Goal: Task Accomplishment & Management: Complete application form

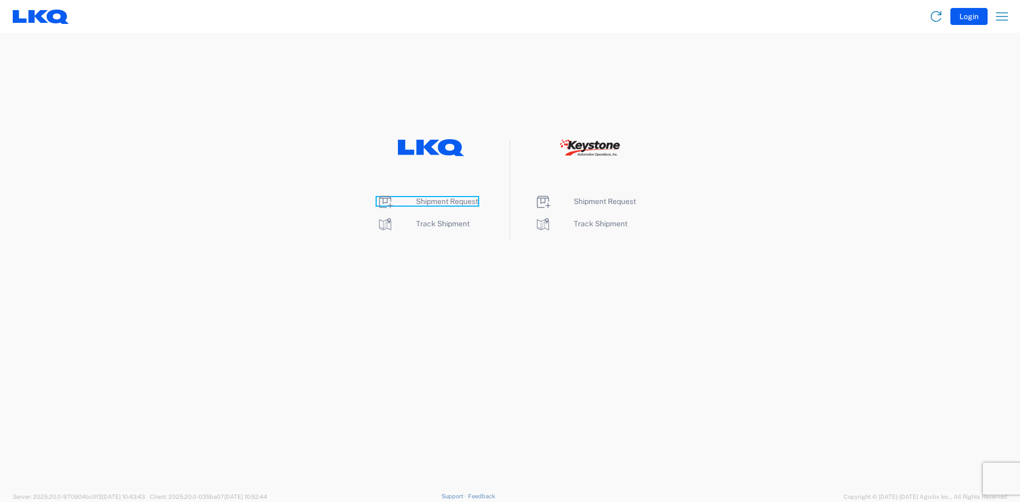
click at [449, 202] on span "Shipment Request" at bounding box center [447, 201] width 62 height 8
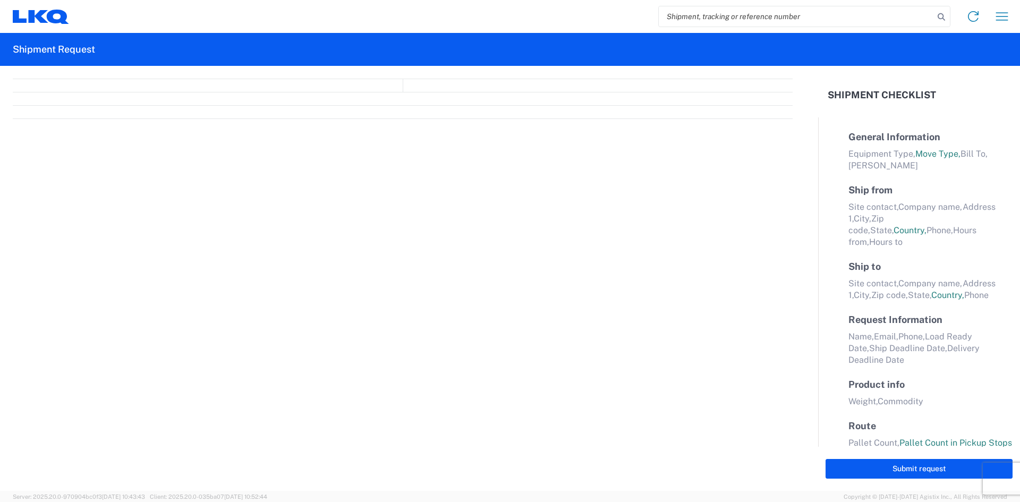
select select "FULL"
select select "LBS"
select select "IN"
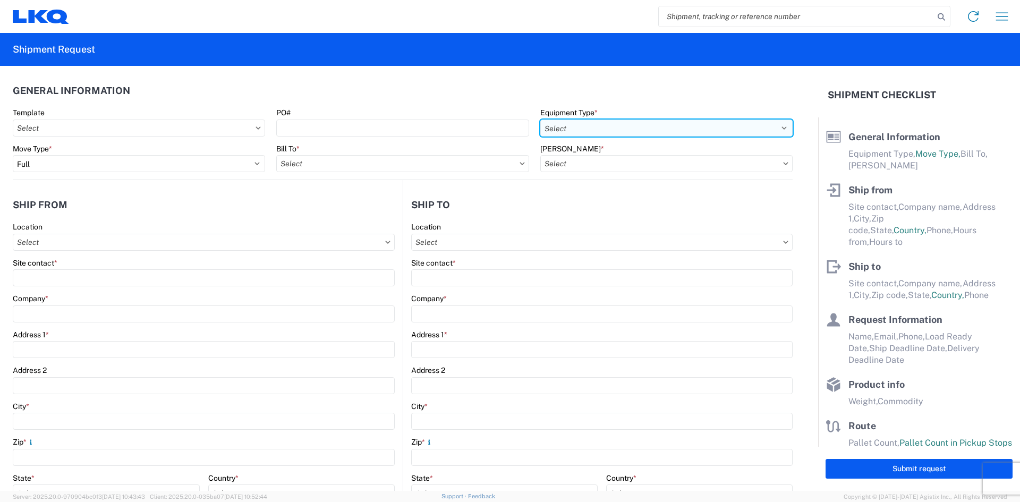
click at [632, 124] on select "Select 53’ Dry Van Flatbed Dropdeck (van) Lowboy (flatbed) Rail" at bounding box center [666, 128] width 252 height 17
select select "STDV"
click at [540, 120] on select "Select 53’ Dry Van Flatbed Dropdeck (van) Lowboy (flatbed) Rail" at bounding box center [666, 128] width 252 height 17
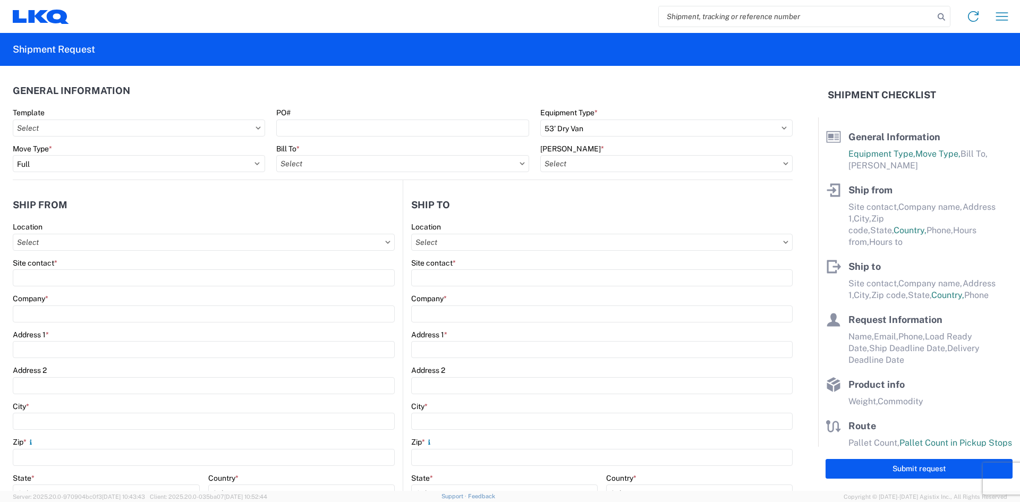
click at [429, 173] on agx-form-control-wrapper-v2 "Bill To *" at bounding box center [402, 162] width 263 height 36
click at [430, 167] on input "text" at bounding box center [402, 163] width 252 height 17
type input "7110"
click at [343, 210] on div "7110 - LKQ Pintendre" at bounding box center [369, 210] width 186 height 17
type input "7110 - LKQ Pintendre"
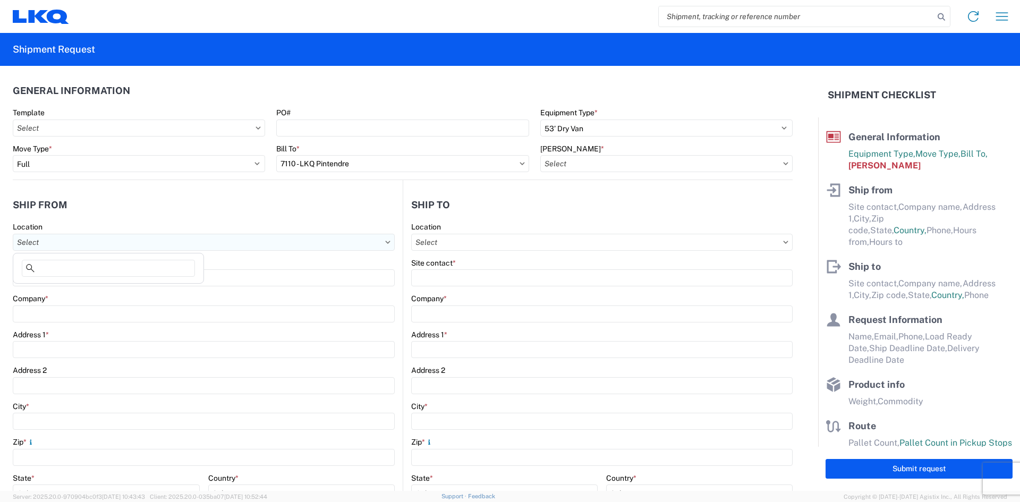
click at [242, 245] on input "text" at bounding box center [204, 242] width 382 height 17
type input "7110"
click at [117, 286] on div "7110 - LKQ Pintendre" at bounding box center [108, 289] width 186 height 17
type input "7110 - LKQ Pintendre"
type input "LKQ Corporation"
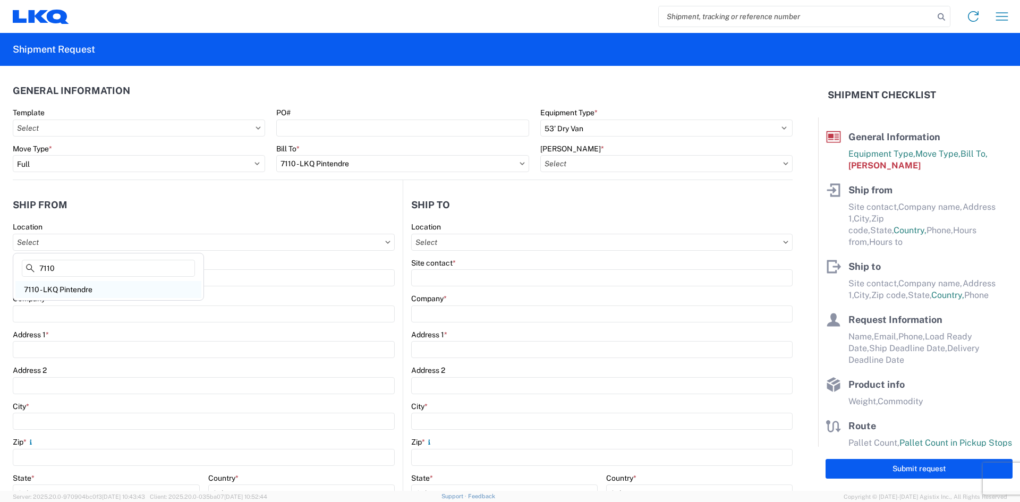
type input "914 Route [PERSON_NAME]"
type input "Levis"
type input "G6C 1A5"
select select
select select "CA"
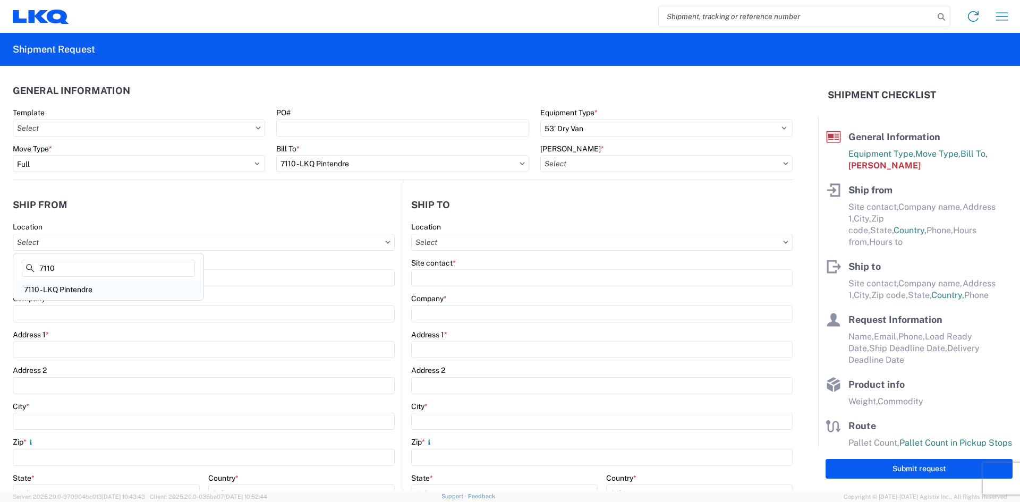
type input "08:00"
type input "17:00"
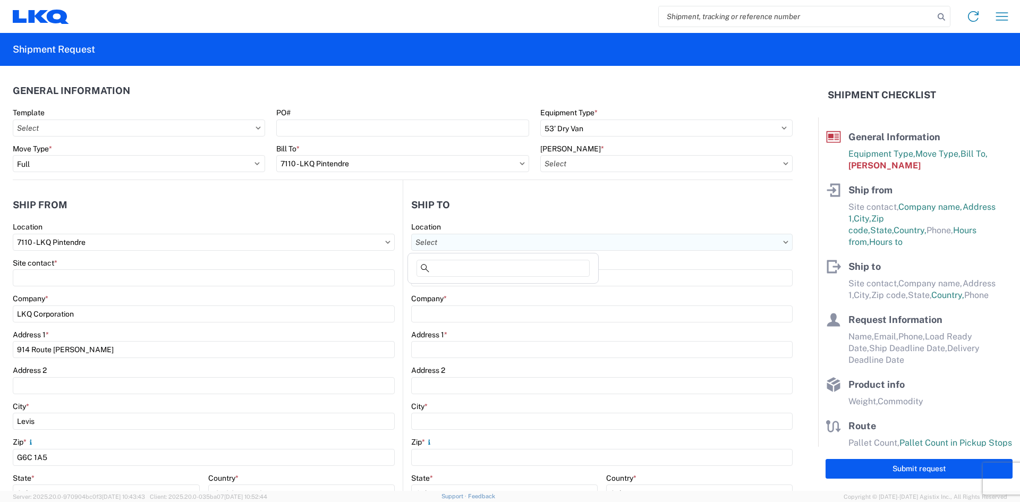
click at [522, 241] on input "text" at bounding box center [601, 242] width 381 height 17
type input "3265"
click at [493, 291] on div "3265 - [GEOGRAPHIC_DATA] ON (265)" at bounding box center [503, 289] width 186 height 17
type input "3265 - [GEOGRAPHIC_DATA] ON (265)"
type input "LKQ Corporation"
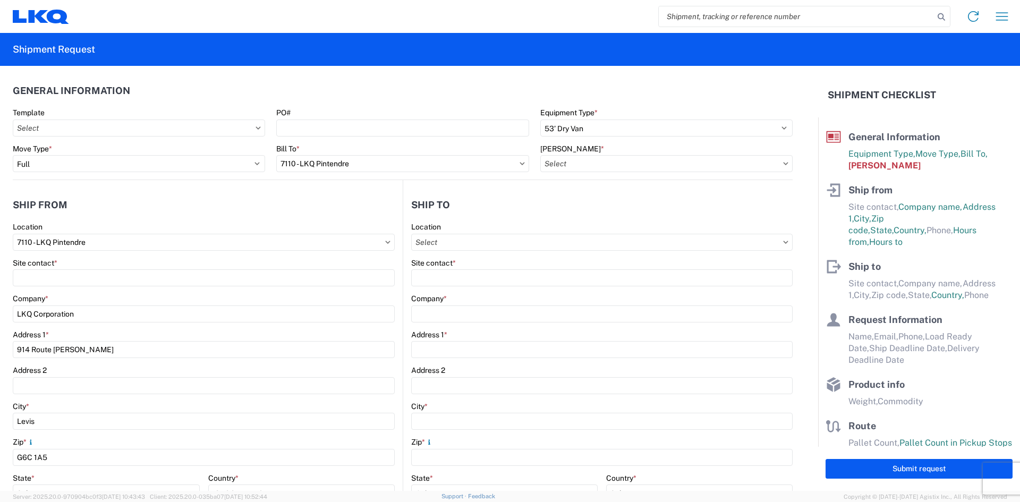
type input "[STREET_ADDRESS]"
type input "[GEOGRAPHIC_DATA]"
type input "K1B3"
select select "CA"
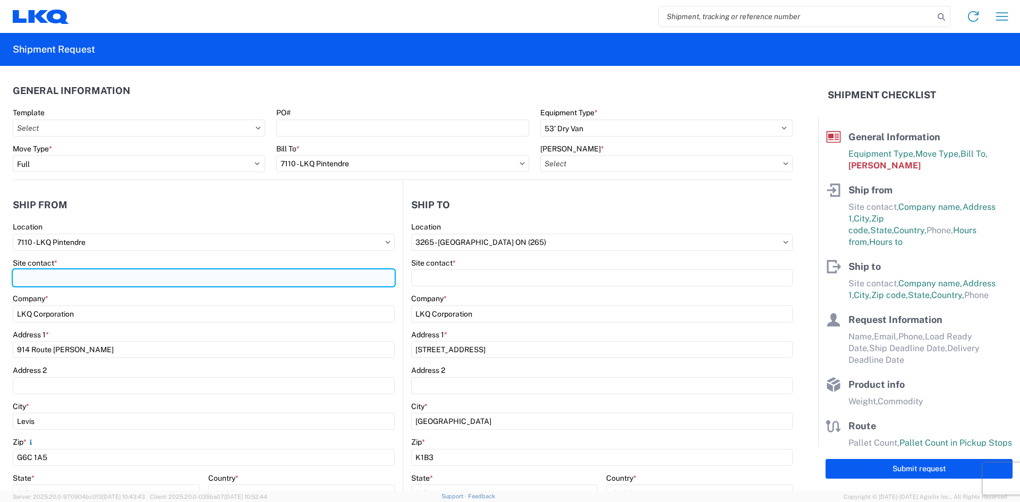
click at [297, 274] on input "Site contact *" at bounding box center [204, 277] width 382 height 17
type input "[PERSON_NAME]"
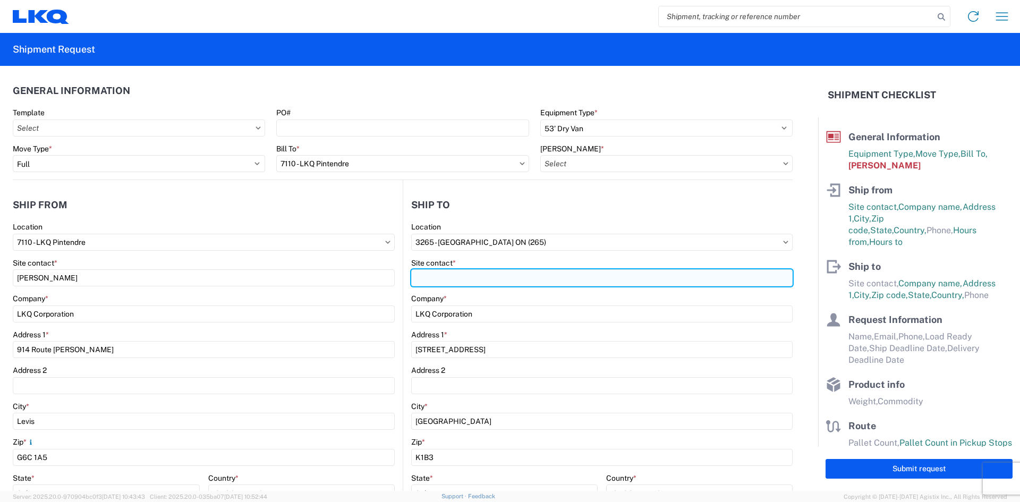
click at [524, 284] on input "Site contact *" at bounding box center [601, 277] width 381 height 17
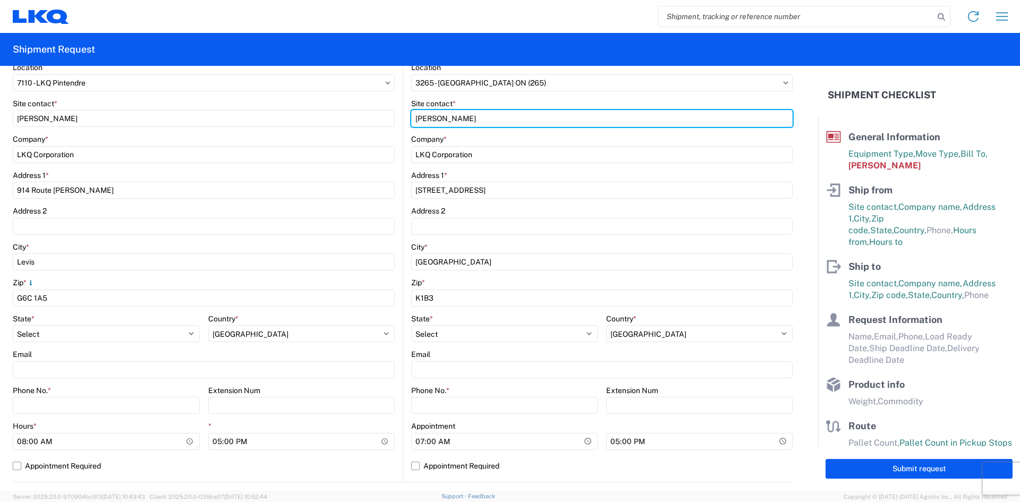
scroll to position [212, 0]
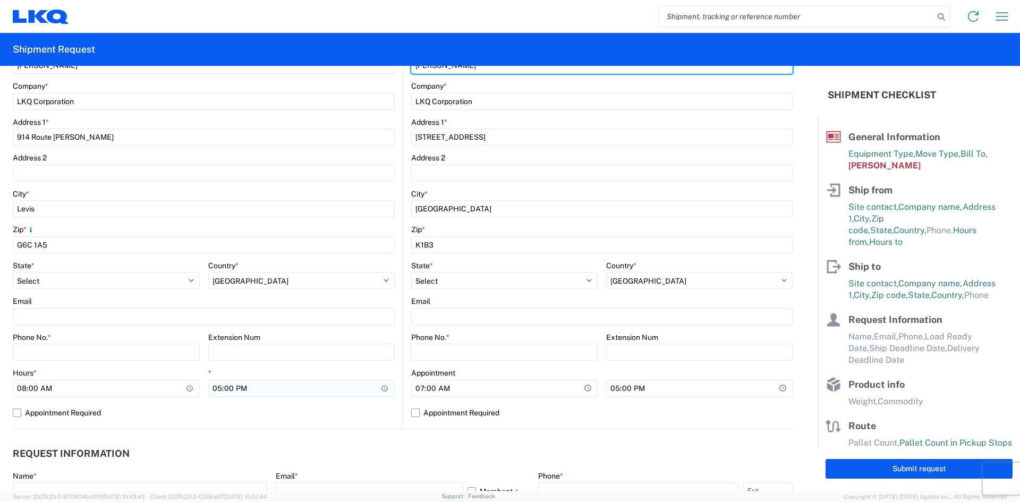
type input "[PERSON_NAME]"
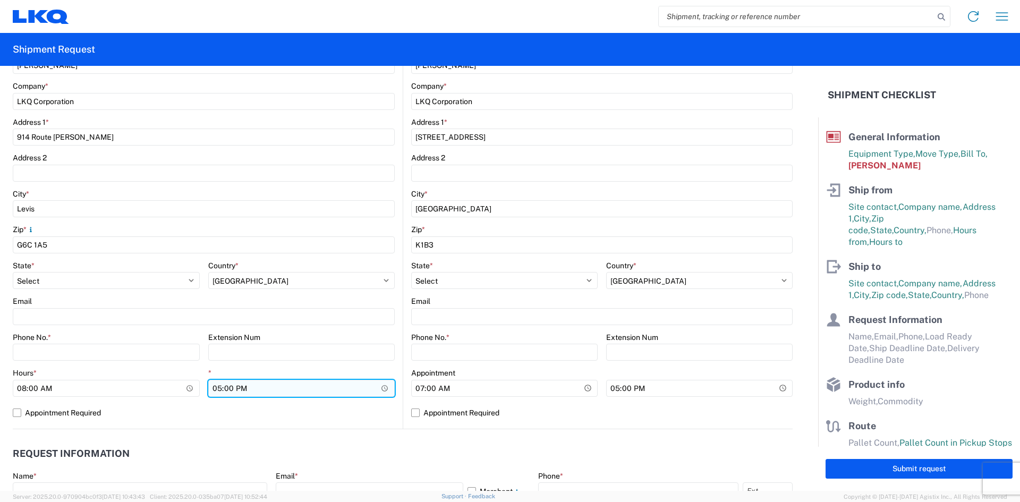
click at [269, 389] on input "17:00" at bounding box center [301, 388] width 187 height 17
click at [375, 387] on input "17:00" at bounding box center [301, 388] width 187 height 17
click at [219, 387] on input "17:00" at bounding box center [301, 388] width 187 height 17
click at [215, 388] on input "17:00" at bounding box center [301, 388] width 187 height 17
type input "14:00"
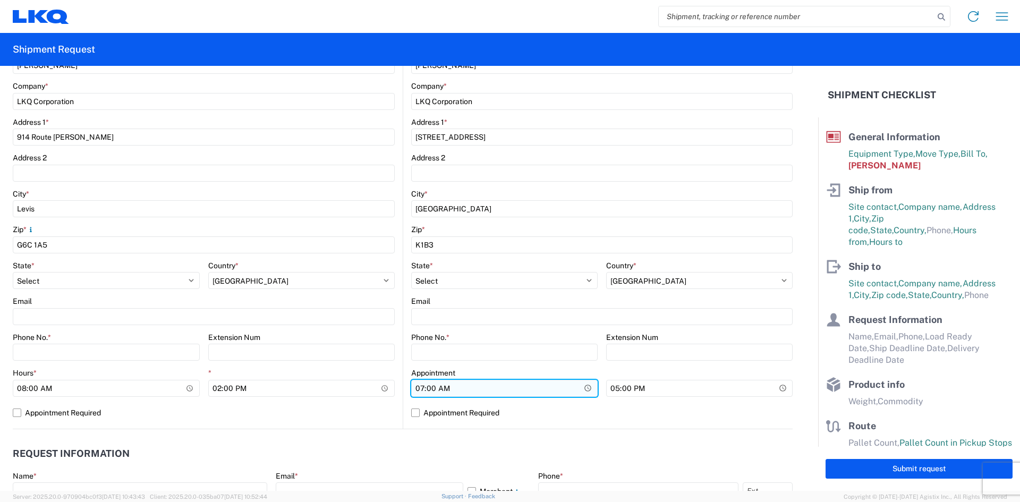
click at [416, 387] on input "07:00" at bounding box center [504, 388] width 186 height 17
type input "08:00"
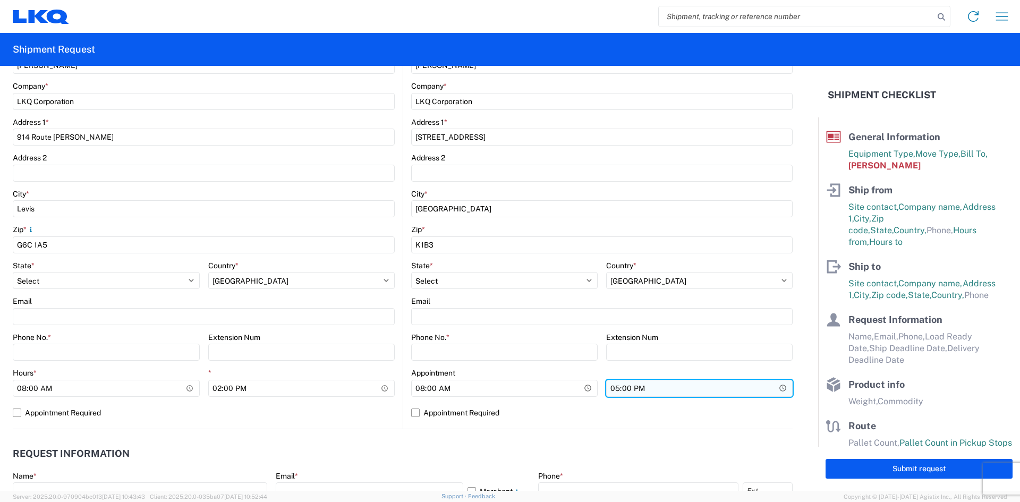
click at [609, 389] on input "17:00" at bounding box center [699, 388] width 186 height 17
type input "15:00"
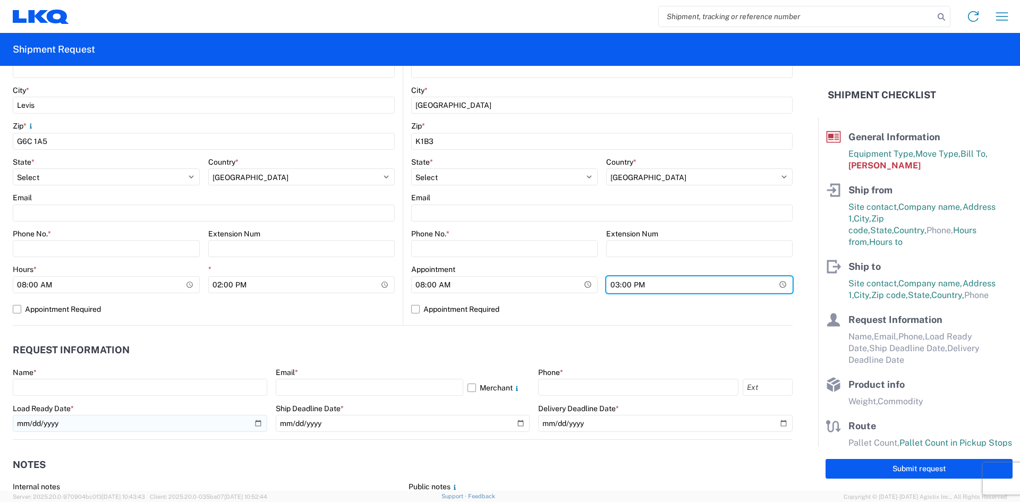
scroll to position [319, 0]
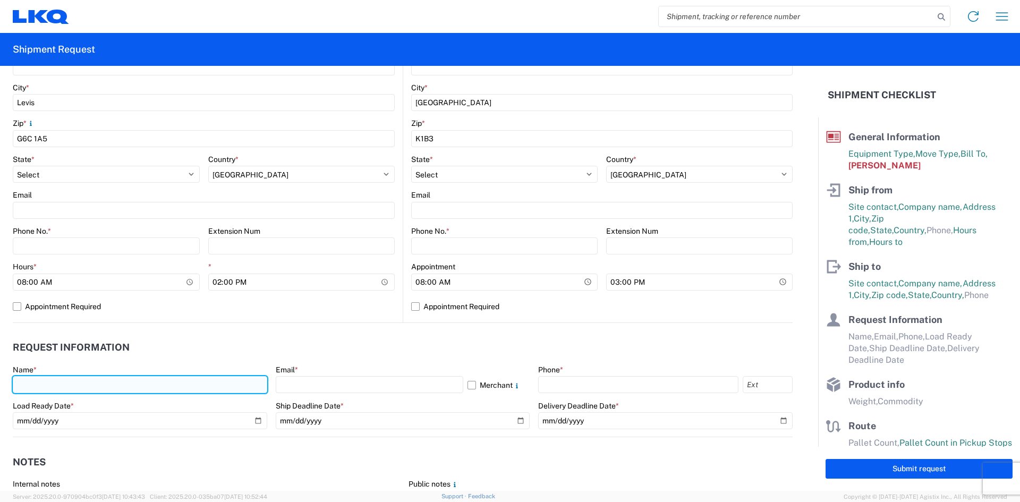
click at [148, 389] on input "text" at bounding box center [140, 384] width 254 height 17
type input "[PERSON_NAME]"
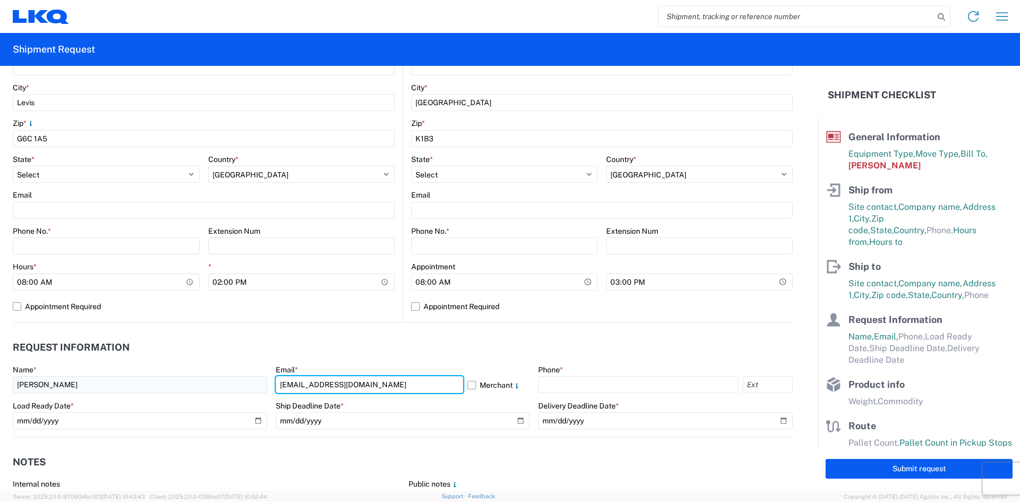
type input "[EMAIL_ADDRESS][DOMAIN_NAME]"
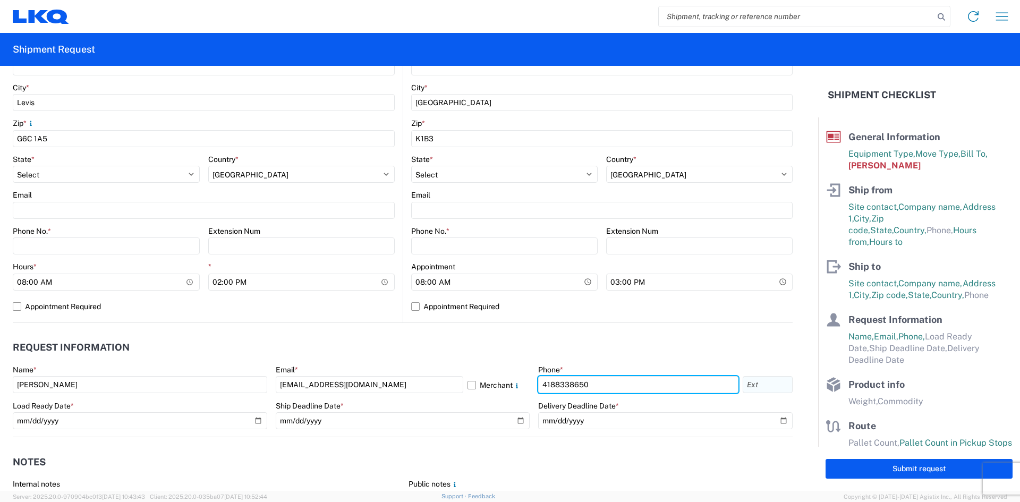
type input "4188338650"
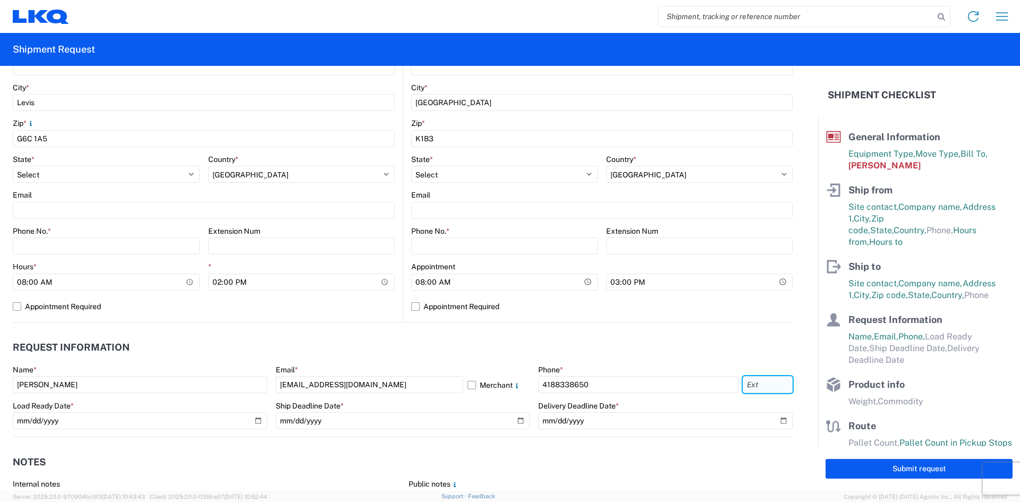
click at [768, 385] on input "text" at bounding box center [768, 384] width 50 height 17
type input "2005"
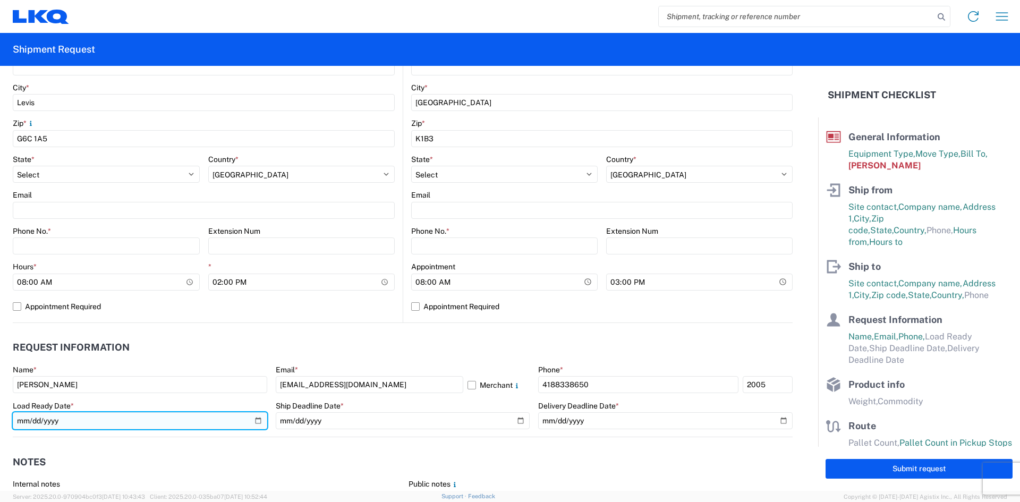
click at [188, 423] on input "date" at bounding box center [140, 420] width 254 height 17
click at [254, 420] on input "date" at bounding box center [140, 420] width 254 height 17
type input "[DATE]"
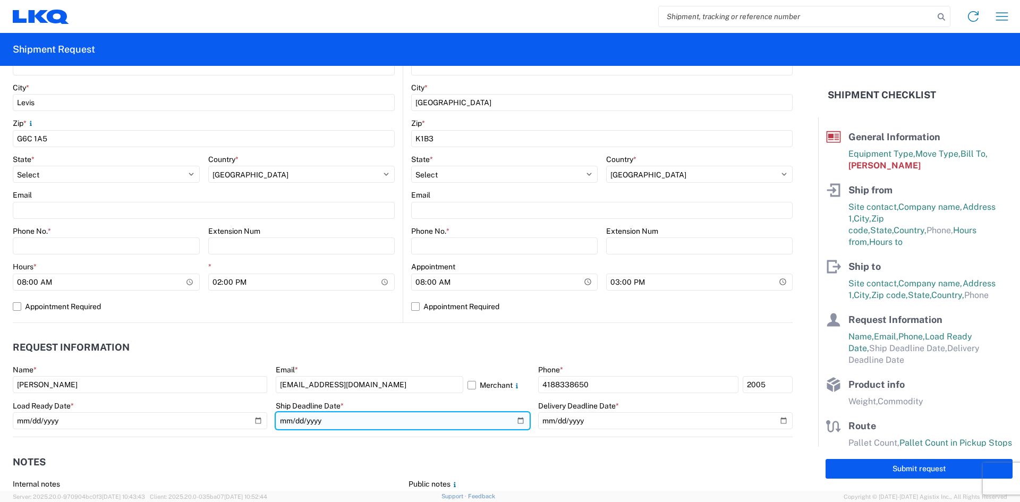
click at [512, 421] on input "date" at bounding box center [403, 420] width 254 height 17
type input "[DATE]"
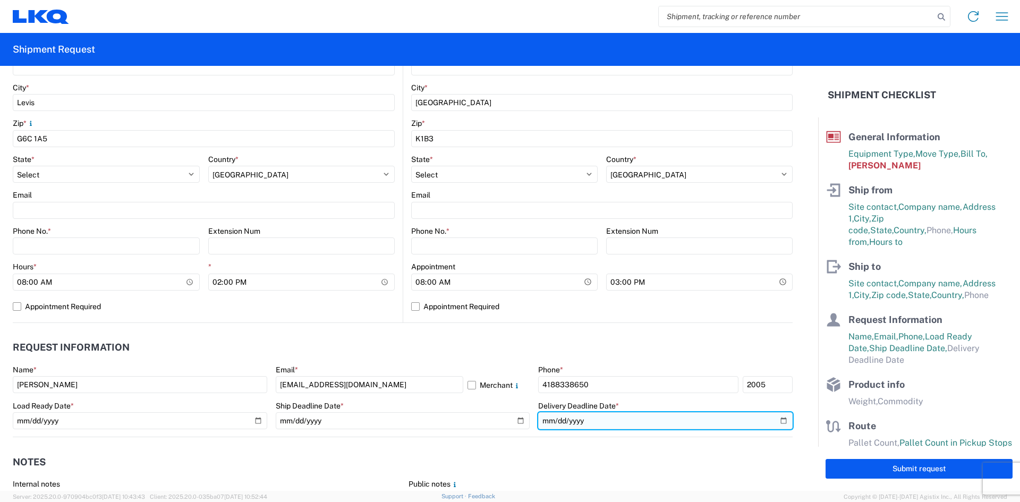
click at [779, 422] on input "date" at bounding box center [665, 420] width 254 height 17
type input "[DATE]"
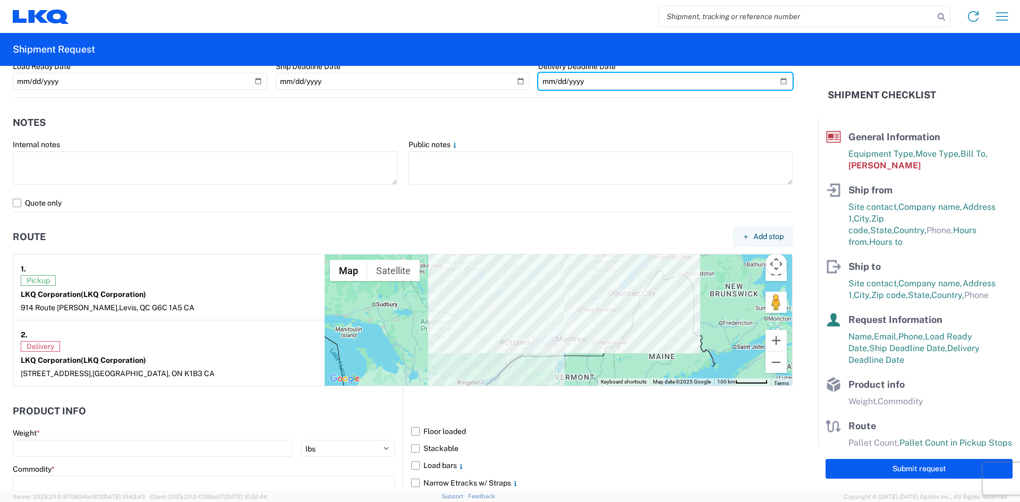
scroll to position [691, 0]
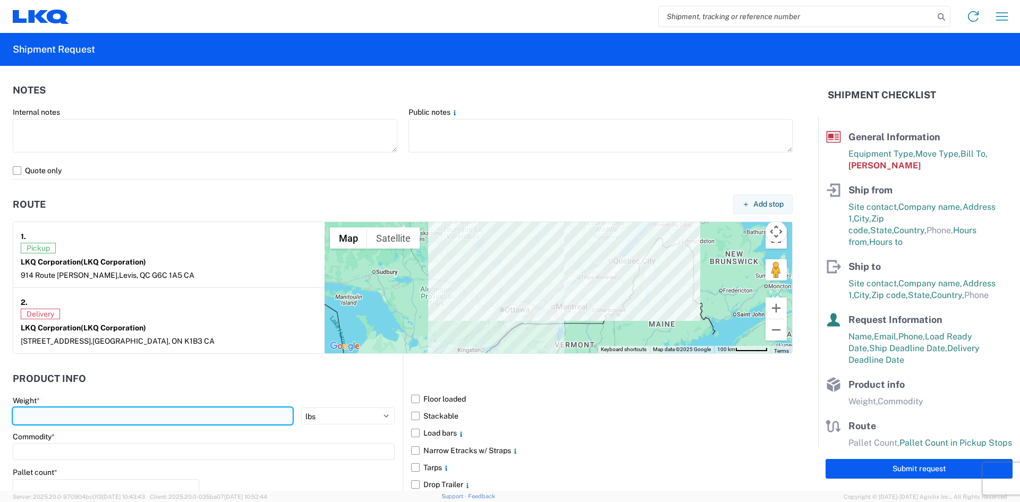
click at [195, 417] on input "number" at bounding box center [153, 415] width 280 height 17
type input "30000"
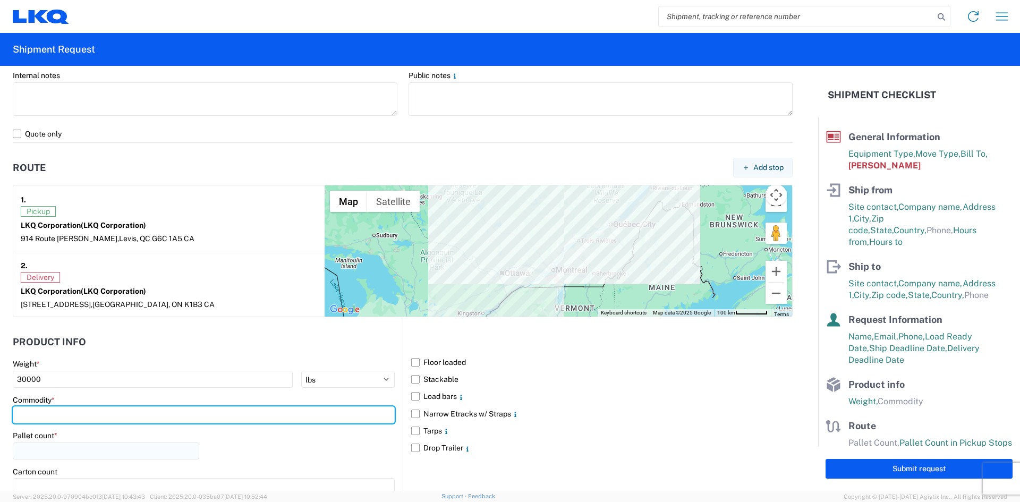
scroll to position [797, 0]
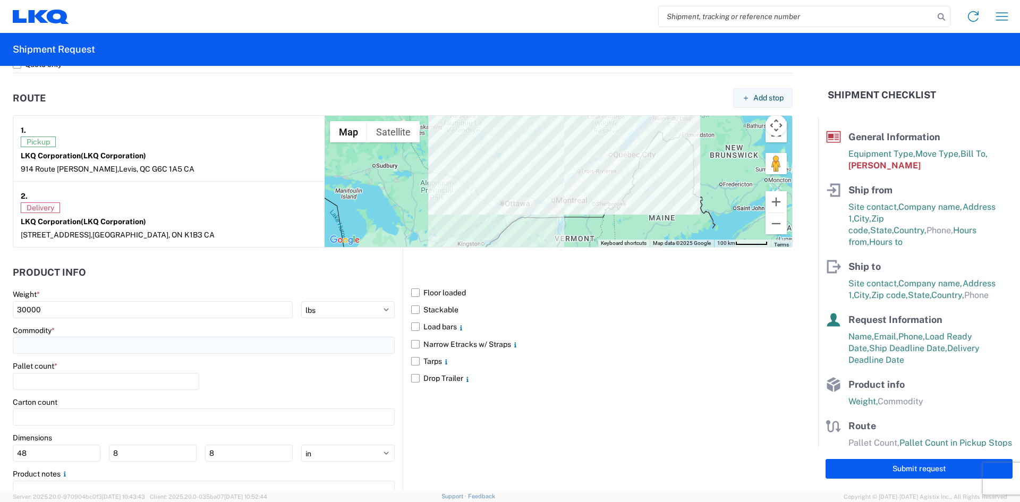
click at [175, 344] on input at bounding box center [204, 345] width 382 height 17
click at [123, 370] on input at bounding box center [108, 371] width 173 height 17
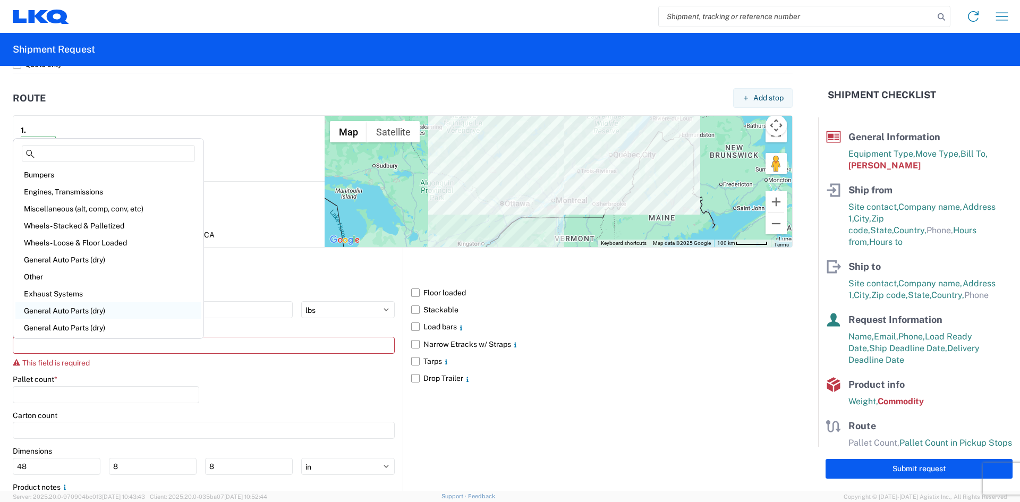
click at [103, 314] on div "General Auto Parts (dry)" at bounding box center [108, 310] width 186 height 17
type input "General Auto Parts (dry)"
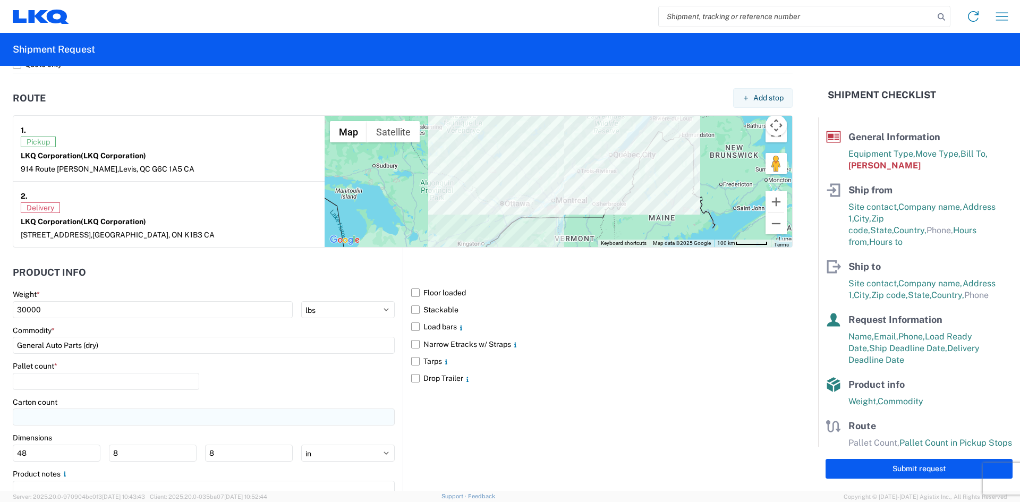
scroll to position [849, 0]
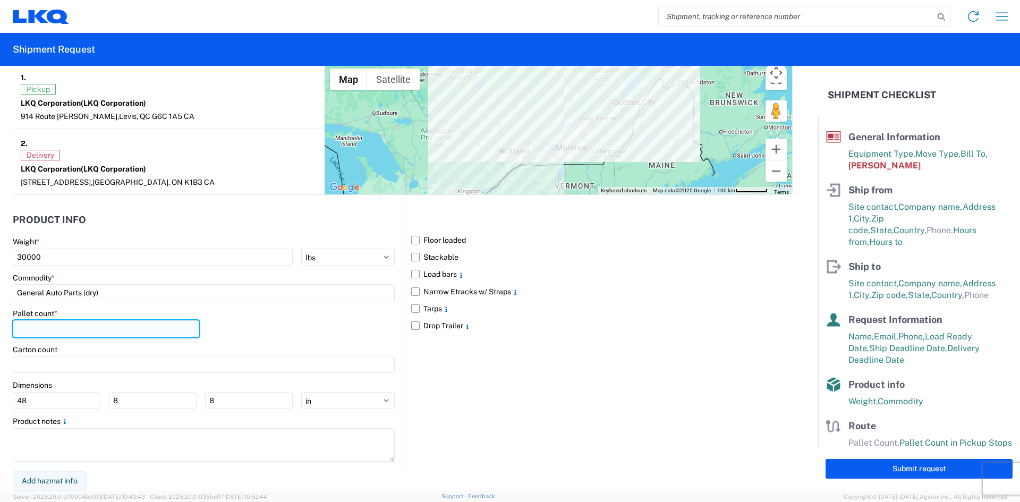
click at [130, 329] on input "number" at bounding box center [106, 328] width 186 height 17
type input "14"
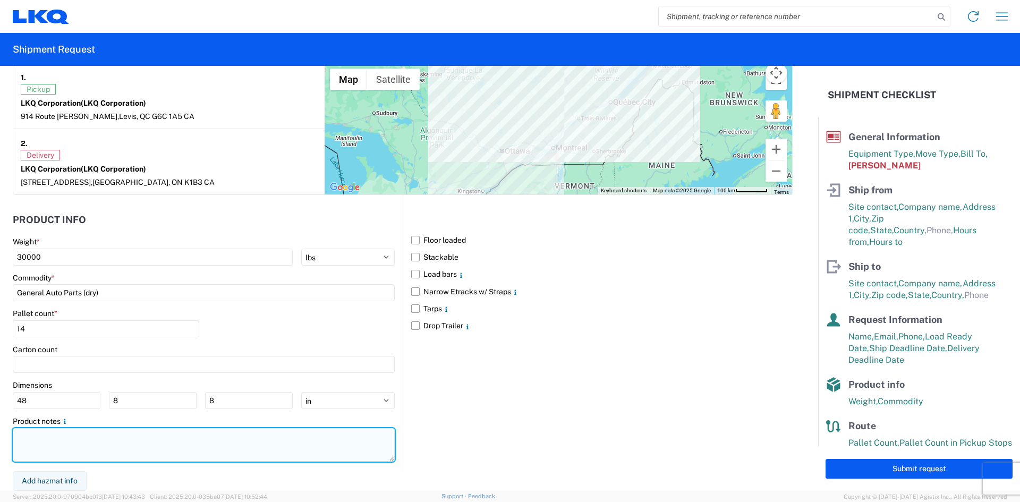
click at [109, 435] on textarea at bounding box center [204, 444] width 382 height 33
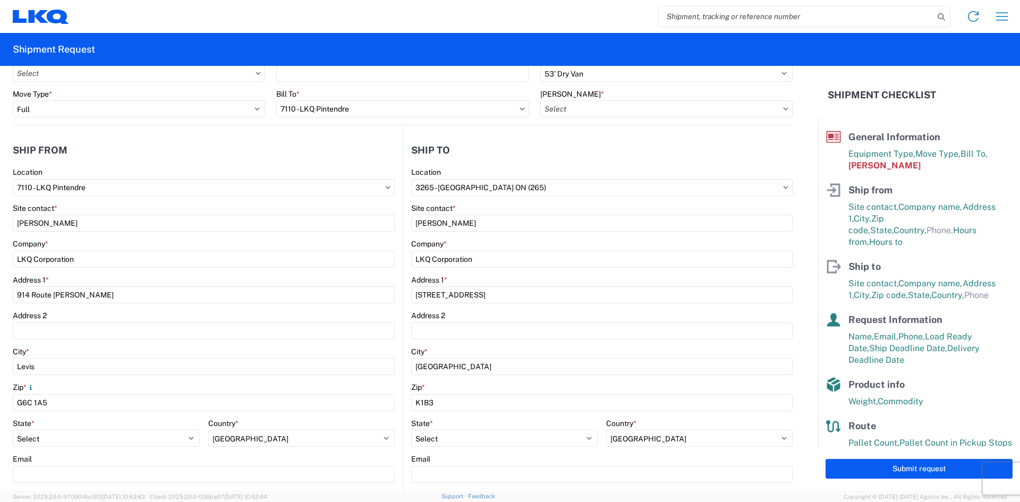
scroll to position [0, 0]
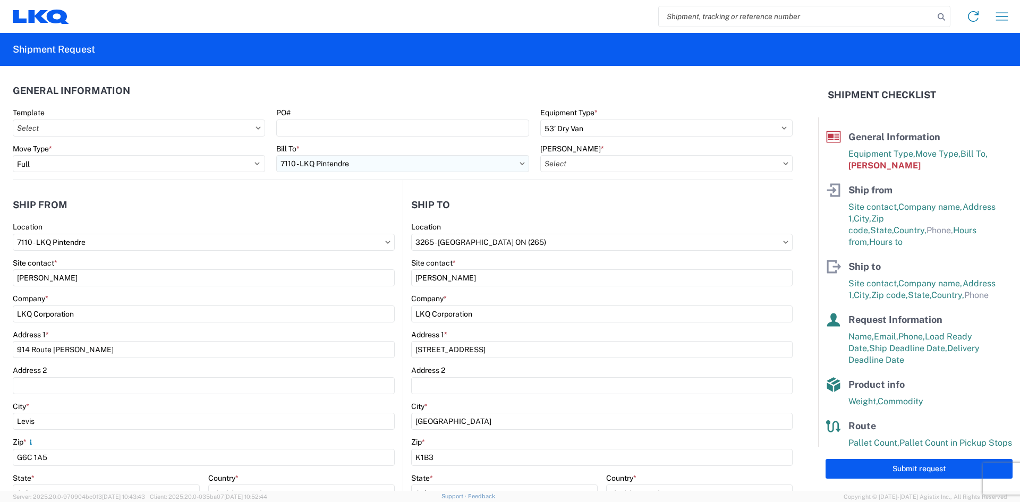
click at [501, 157] on input "7110 - LKQ Pintendre" at bounding box center [402, 163] width 252 height 17
type input "3265"
click at [338, 207] on div "3265 - [GEOGRAPHIC_DATA] ON (265)" at bounding box center [369, 210] width 186 height 17
type input "3265 - [GEOGRAPHIC_DATA] ON (265)"
click at [638, 163] on input "text" at bounding box center [666, 163] width 252 height 17
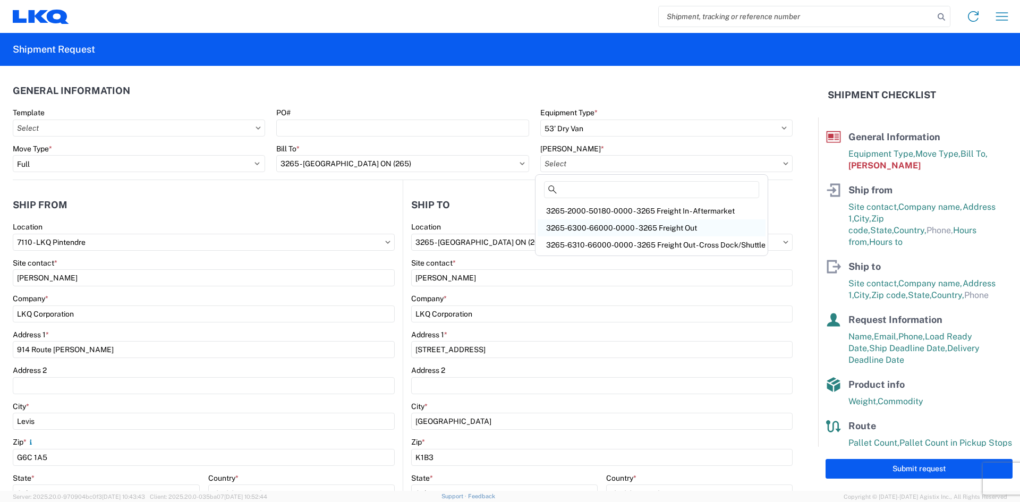
click at [641, 228] on div "3265-6300-66000-0000 - 3265 Freight Out" at bounding box center [652, 227] width 228 height 17
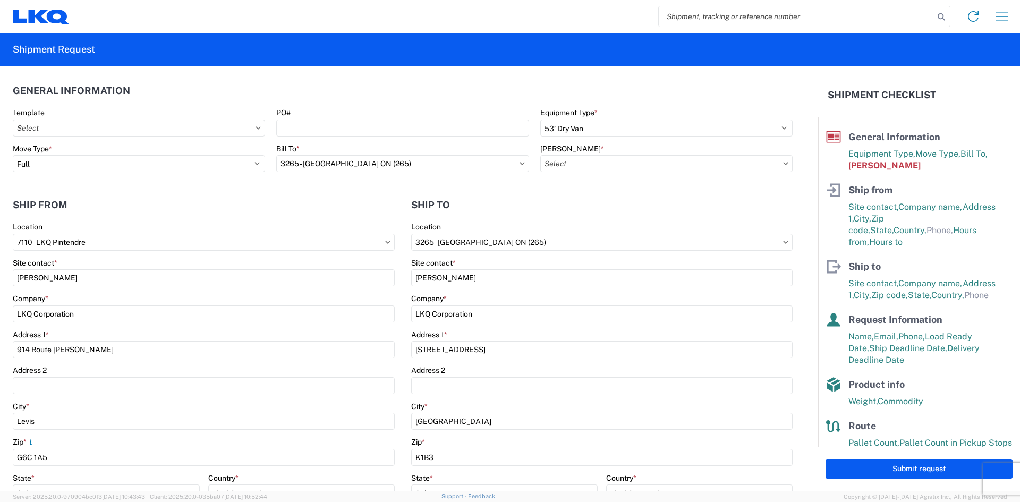
type input "3265-6300-66000-0000 - 3265 Freight Out"
click at [419, 164] on input "3265 - [GEOGRAPHIC_DATA] ON (265)" at bounding box center [402, 163] width 252 height 17
type input "7110"
click at [338, 223] on div "Location" at bounding box center [204, 227] width 382 height 10
click at [379, 164] on input "3265 - [GEOGRAPHIC_DATA] ON (265)" at bounding box center [402, 163] width 252 height 17
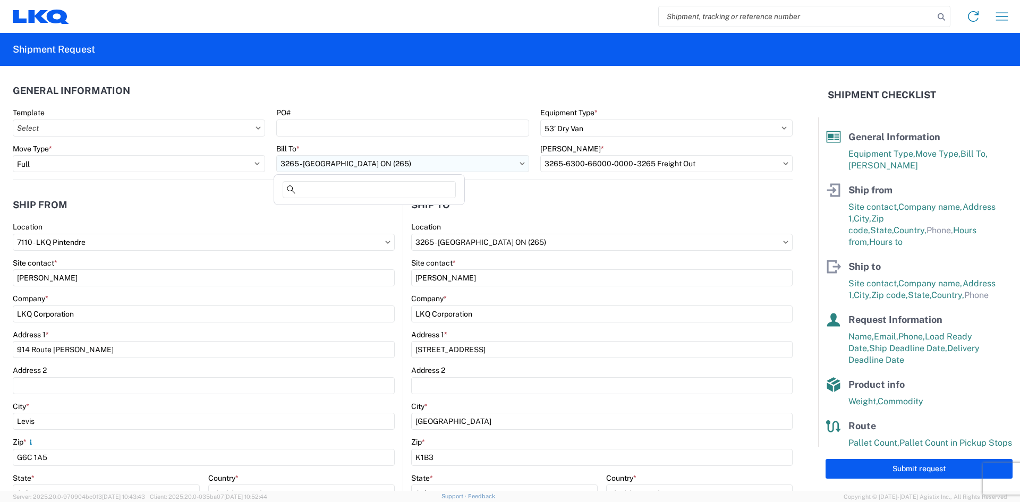
click at [379, 164] on input "3265 - [GEOGRAPHIC_DATA] ON (265)" at bounding box center [402, 163] width 252 height 17
type input "7110"
click at [348, 207] on div "7110 - LKQ Pintendre" at bounding box center [369, 210] width 186 height 17
type input "7110 - LKQ Pintendre"
click at [557, 160] on input "text" at bounding box center [666, 163] width 252 height 17
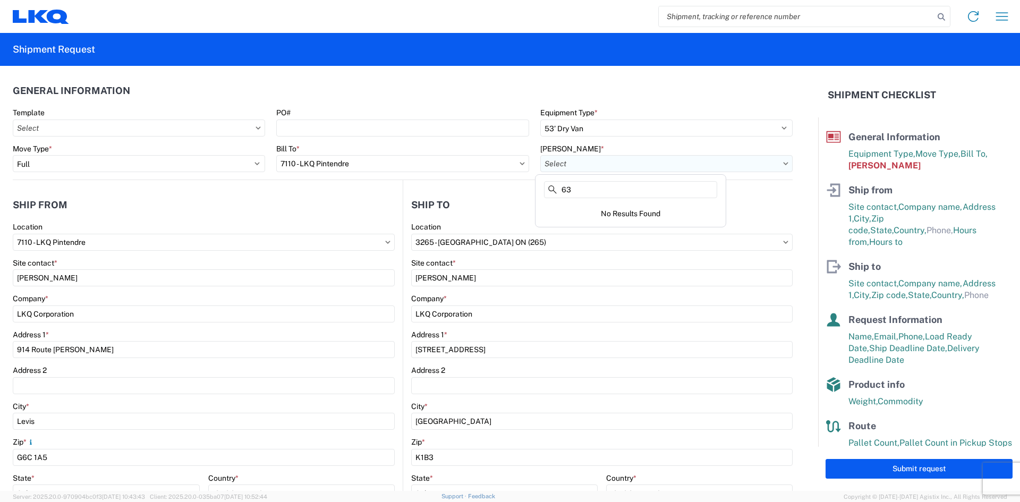
type input "630"
click at [652, 166] on input "text" at bounding box center [666, 163] width 252 height 17
click at [628, 194] on input "630" at bounding box center [630, 189] width 173 height 17
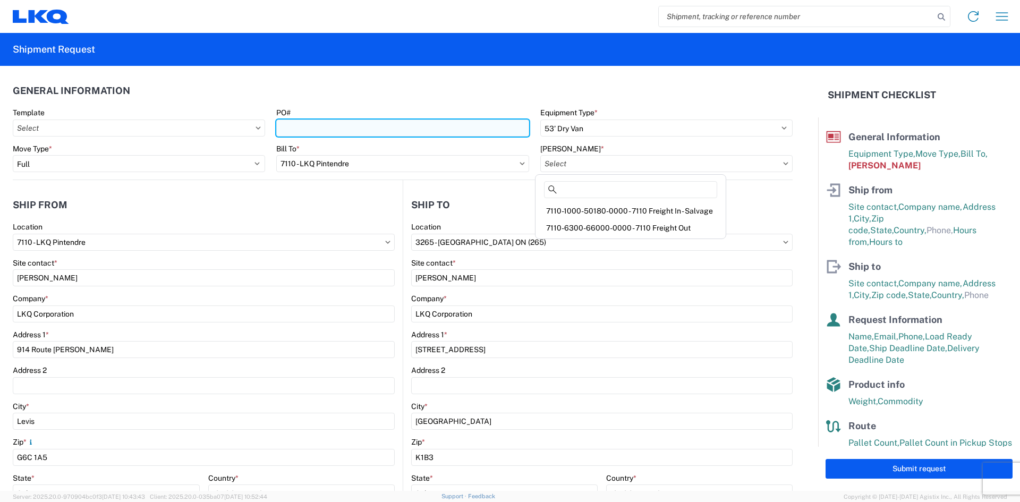
click at [475, 130] on input "PO#" at bounding box center [402, 128] width 252 height 17
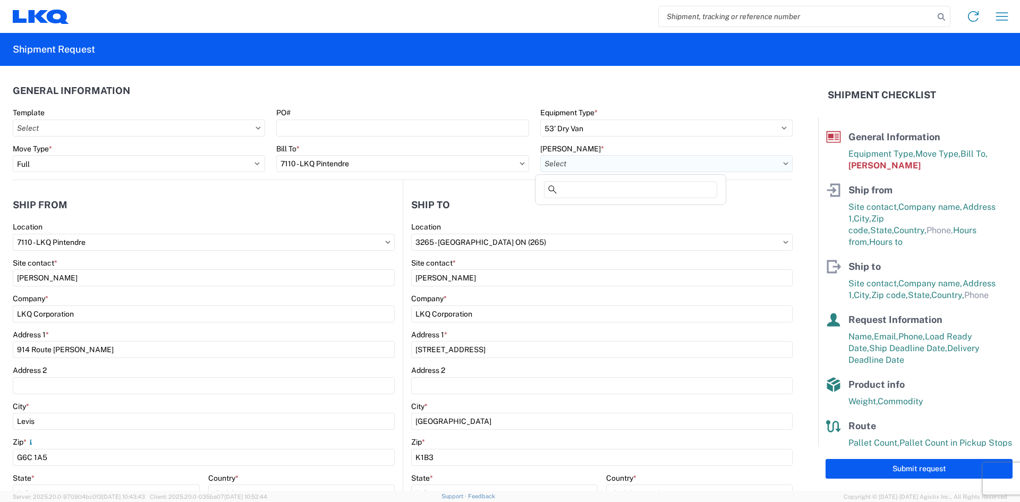
click at [579, 167] on input "text" at bounding box center [666, 163] width 252 height 17
click at [598, 225] on div "7110-6300-66000-0000 - 7110 Freight Out" at bounding box center [631, 227] width 186 height 17
type input "7110-6300-66000-0000 - 7110 Freight Out"
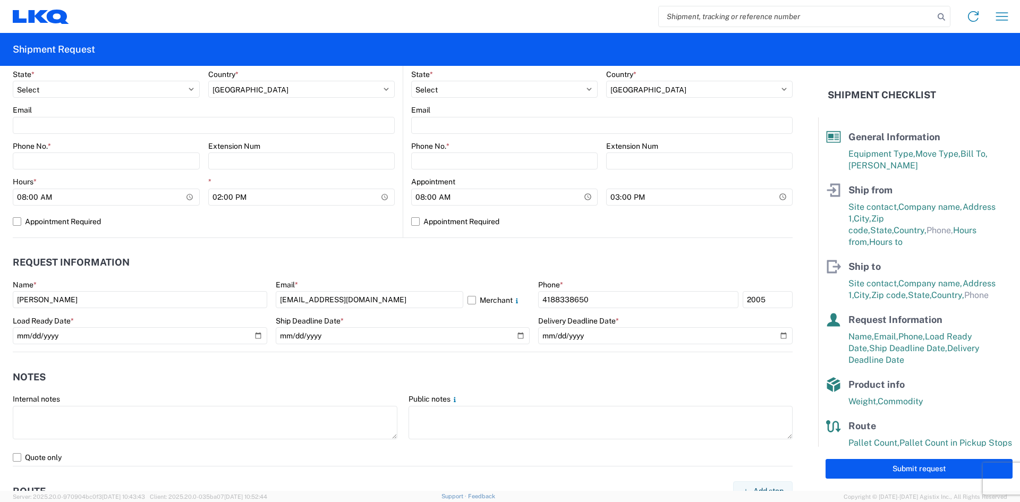
scroll to position [478, 0]
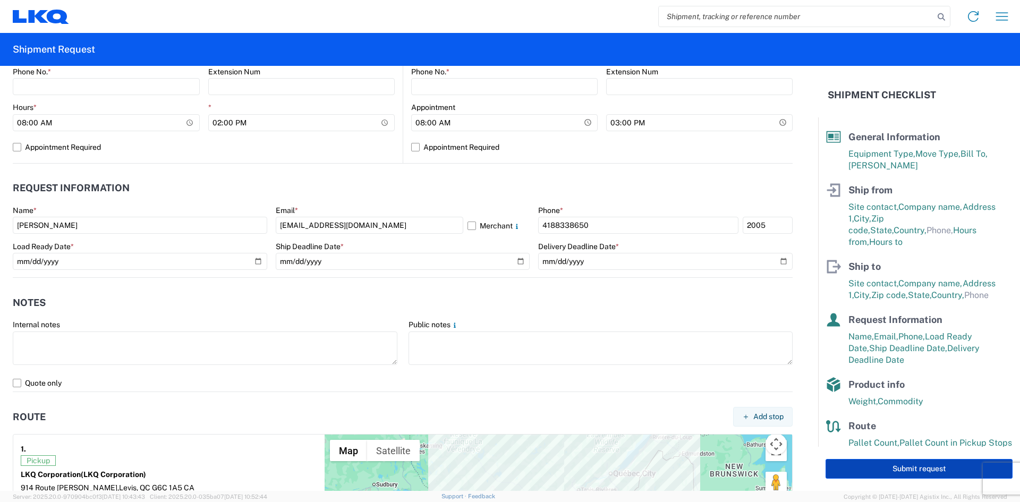
click at [920, 468] on button "Submit request" at bounding box center [919, 469] width 187 height 20
select select "CA"
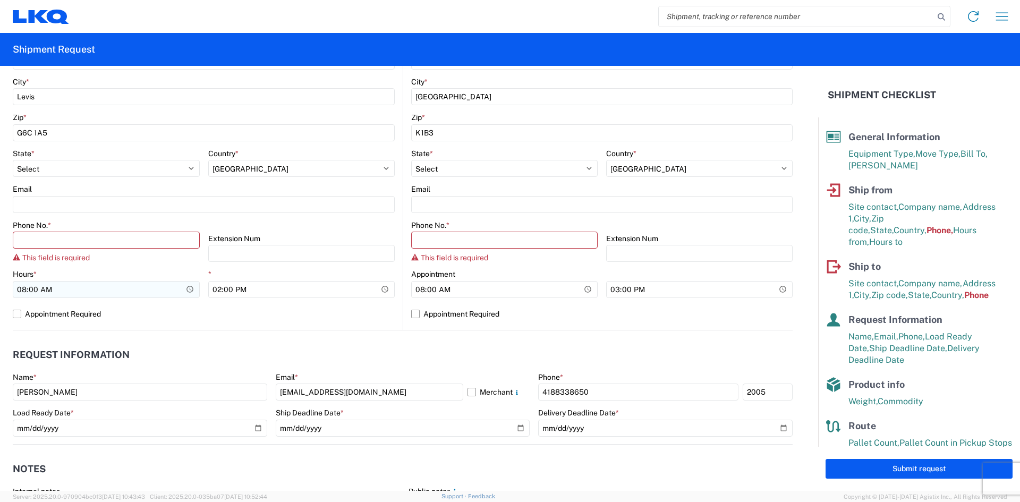
scroll to position [319, 0]
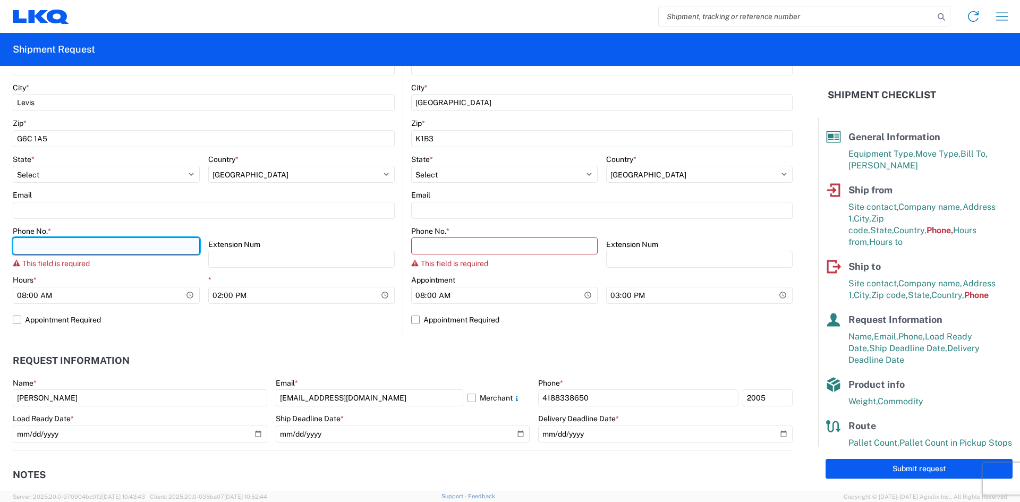
click at [95, 242] on input "Phone No. *" at bounding box center [106, 245] width 187 height 17
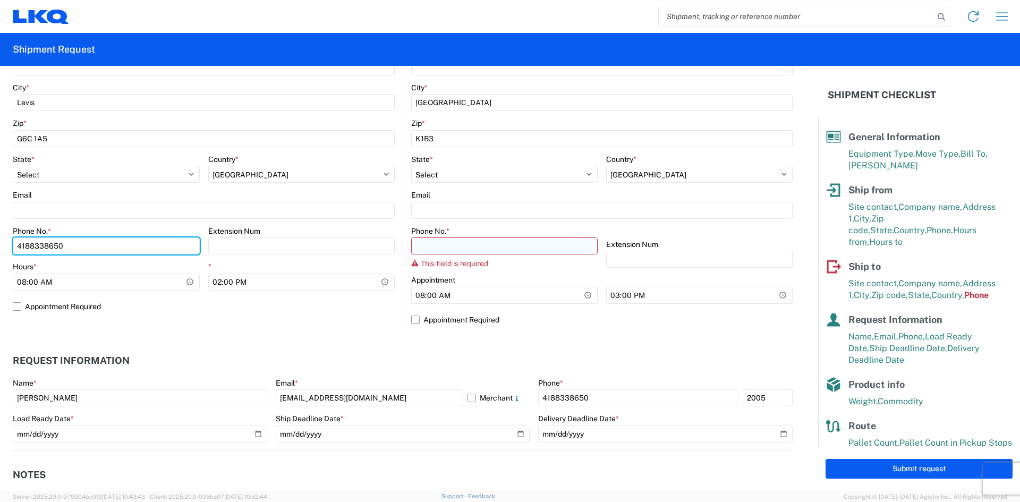
type input "4188338650"
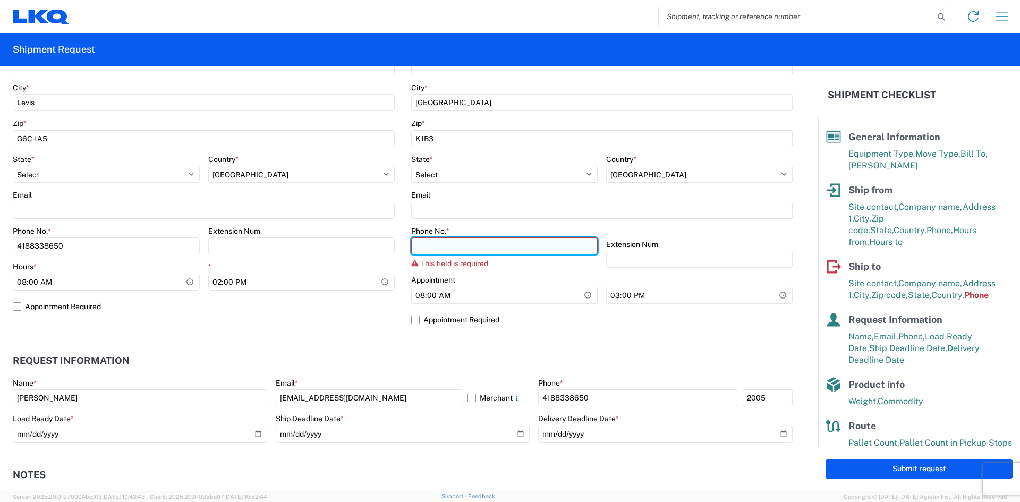
click at [440, 246] on input "Phone No. *" at bounding box center [504, 245] width 186 height 17
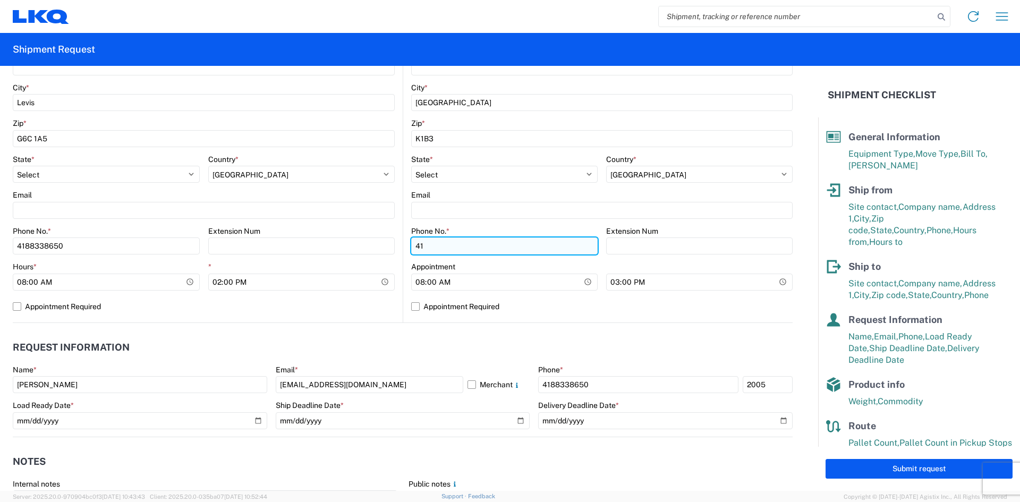
type input "4"
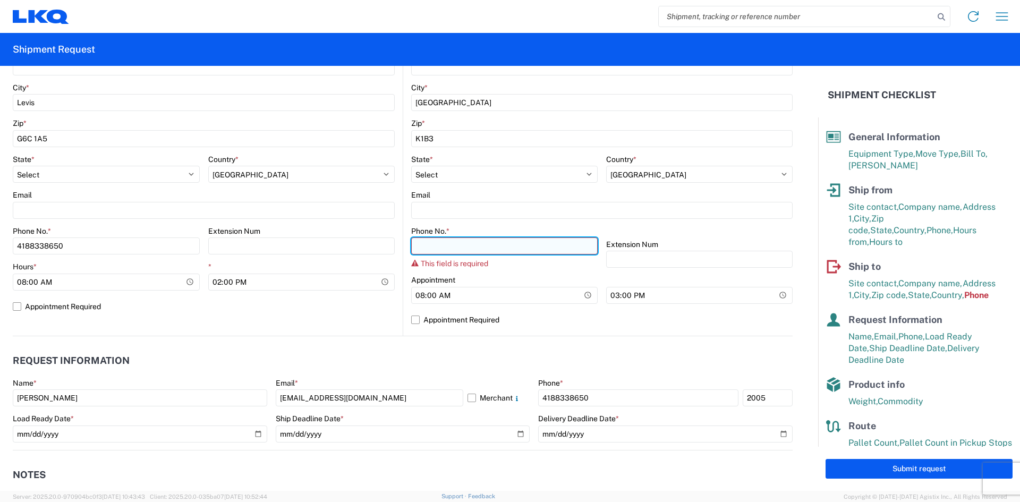
paste input "6134470280"
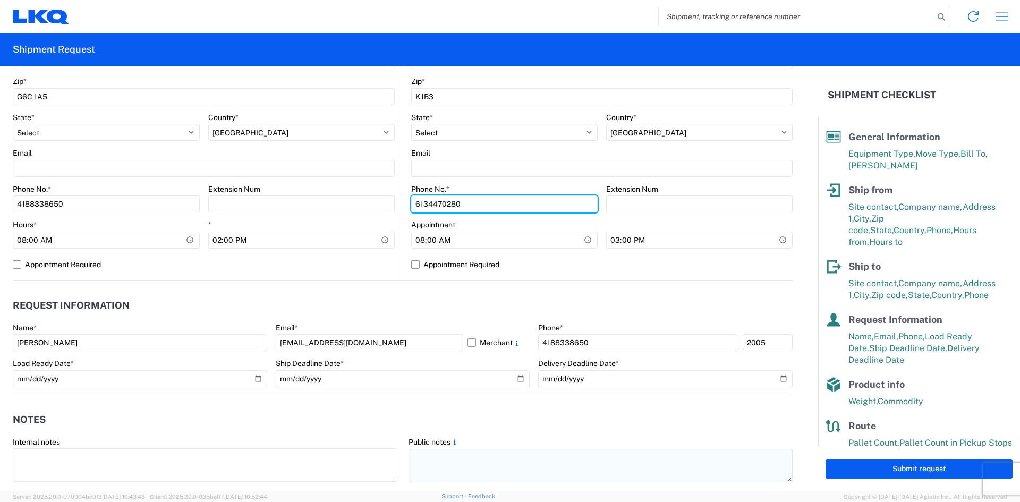
scroll to position [531, 0]
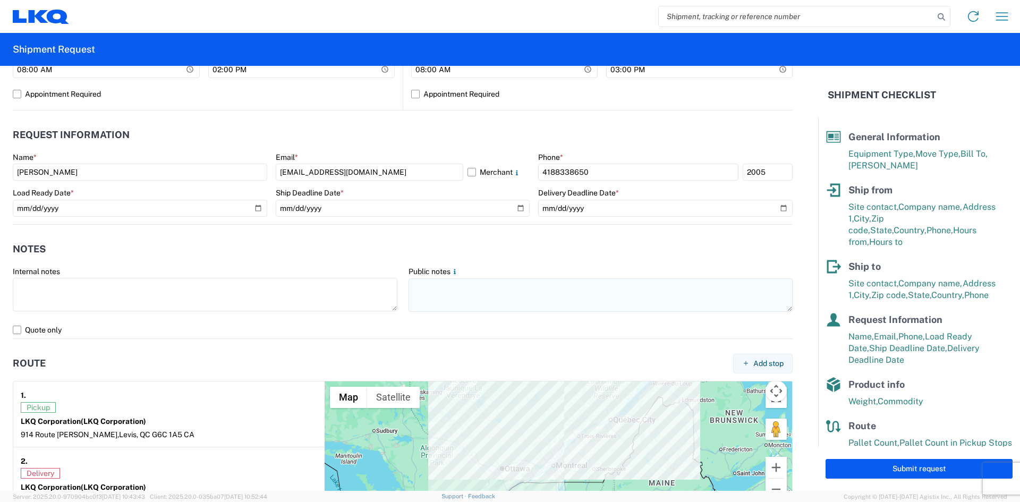
type input "6134470280"
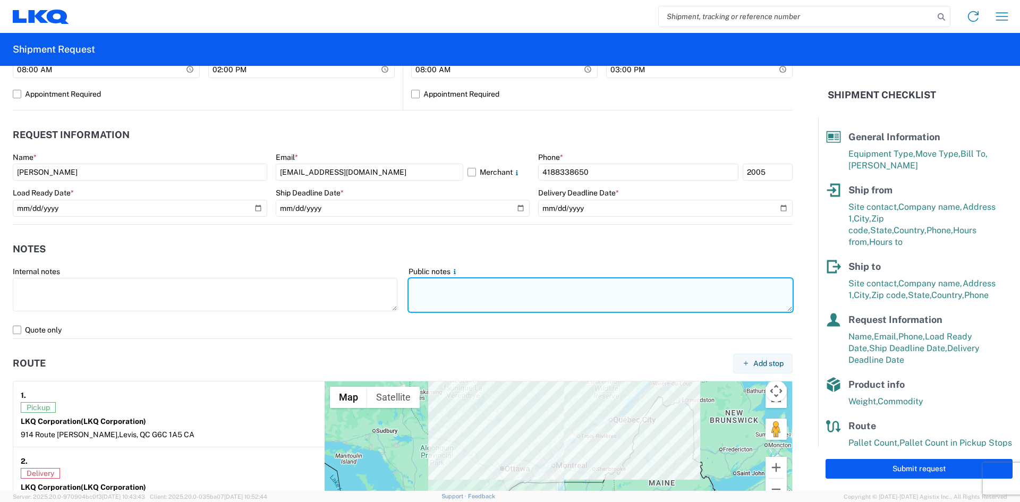
click at [529, 289] on textarea at bounding box center [601, 294] width 385 height 33
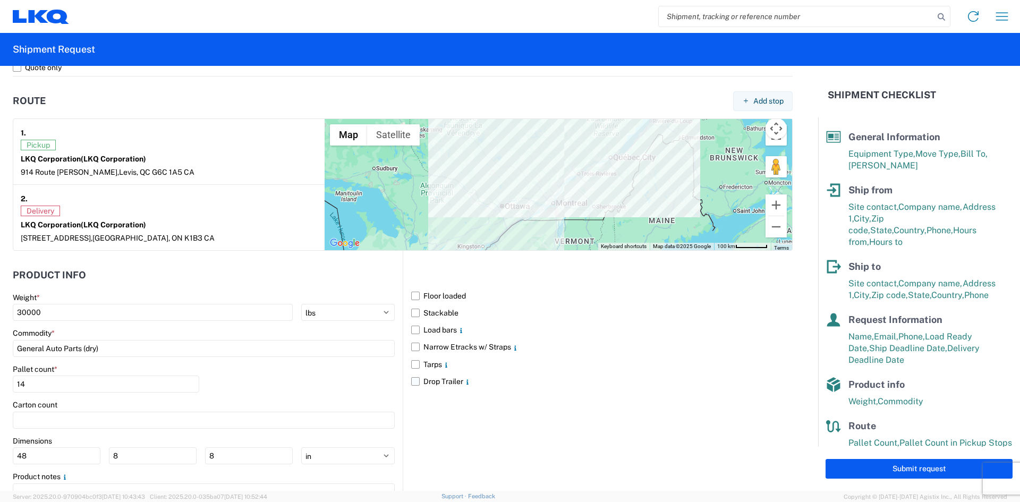
scroll to position [849, 0]
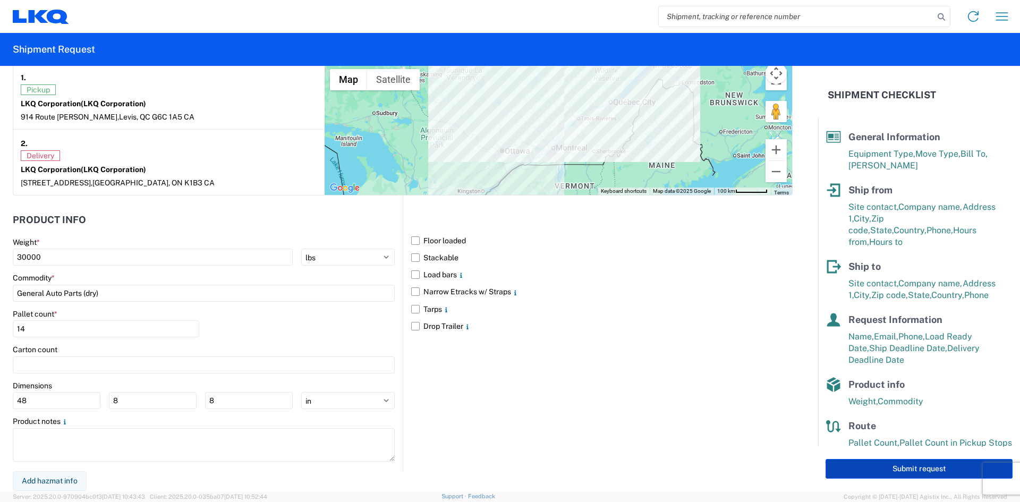
click at [933, 462] on button "Submit request" at bounding box center [919, 469] width 187 height 20
